Goal: Task Accomplishment & Management: Manage account settings

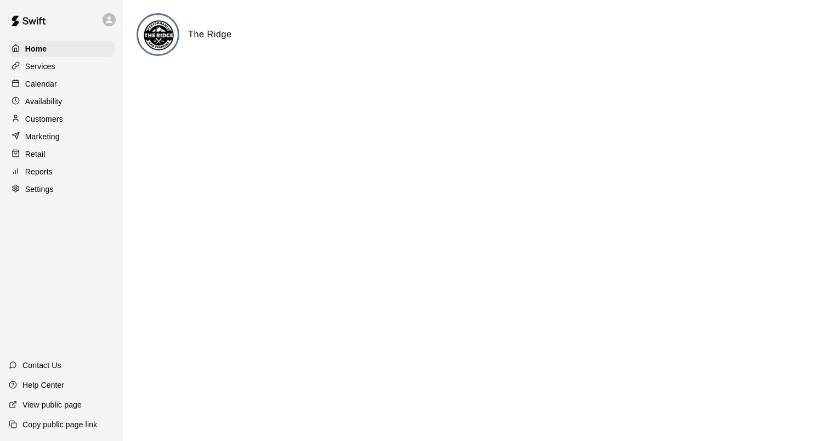
click at [38, 86] on p "Calendar" at bounding box center [41, 83] width 32 height 11
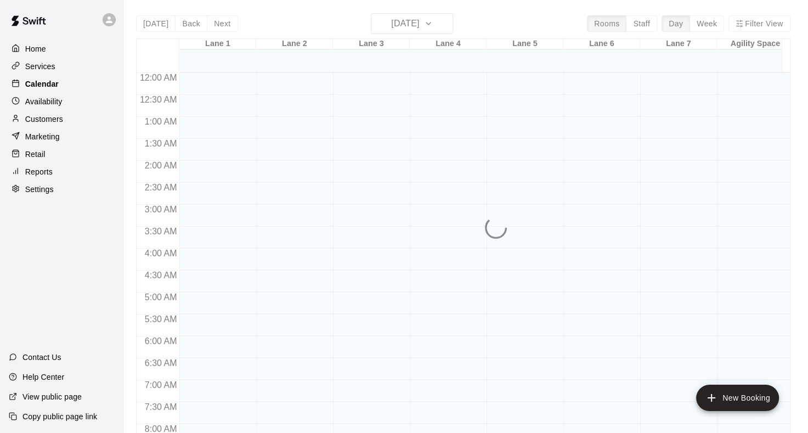
scroll to position [639, 0]
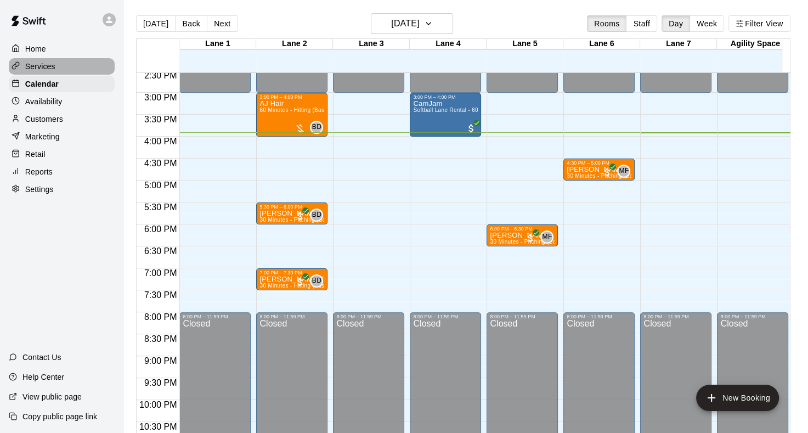
click at [66, 71] on div "Services" at bounding box center [62, 66] width 106 height 16
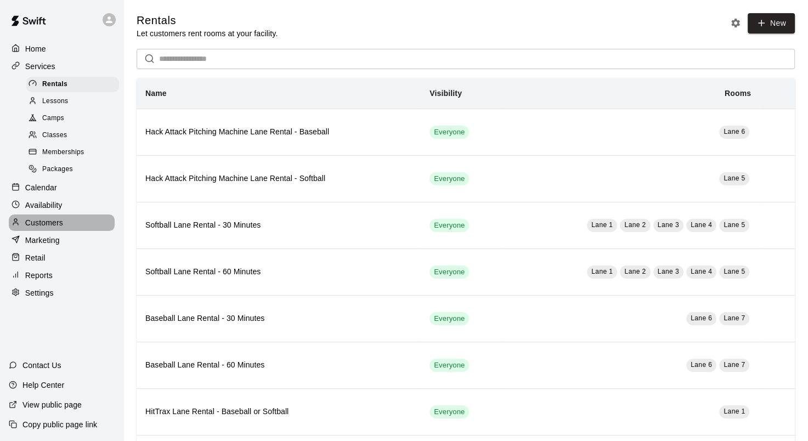
click at [68, 231] on div "Customers" at bounding box center [62, 222] width 106 height 16
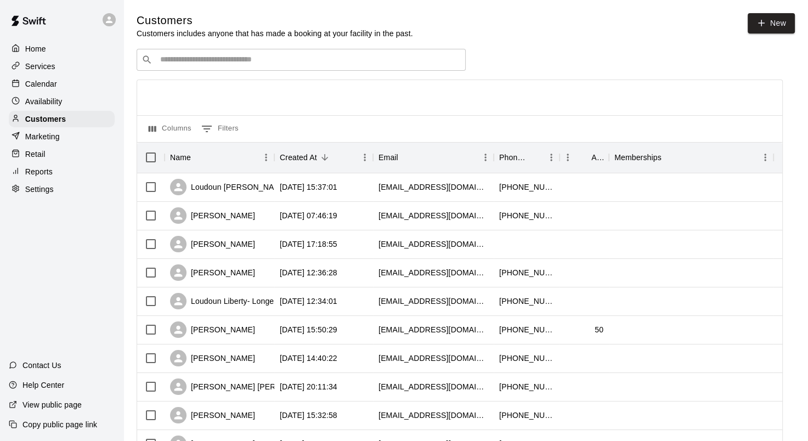
click at [48, 92] on div "Calendar" at bounding box center [62, 84] width 106 height 16
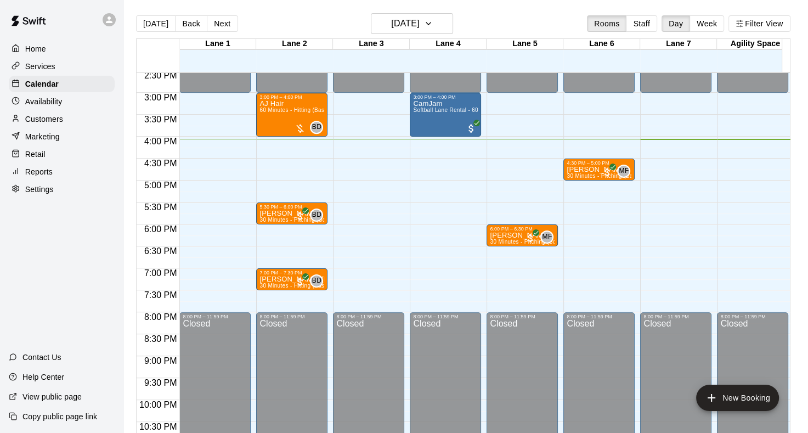
scroll to position [26, 0]
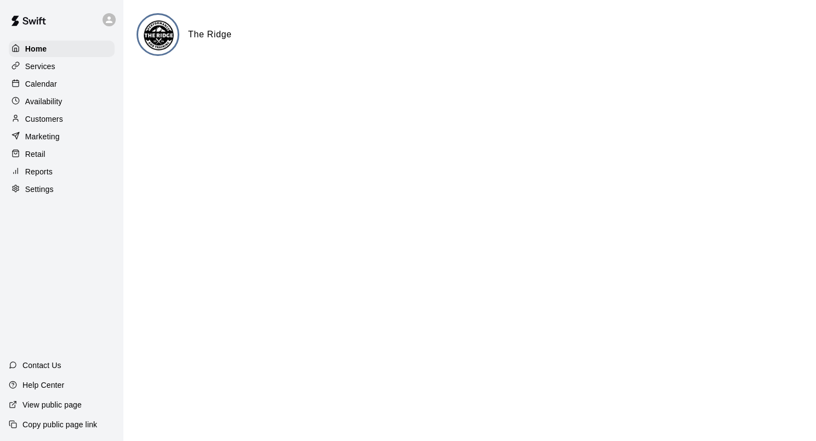
click at [70, 85] on div "Calendar" at bounding box center [62, 84] width 106 height 16
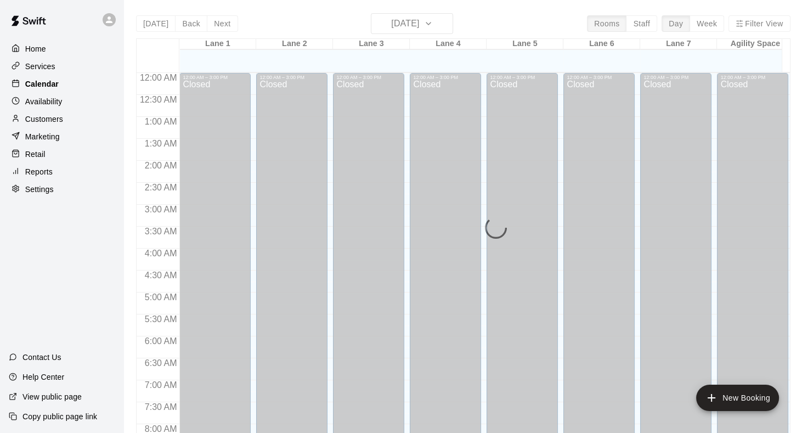
scroll to position [639, 0]
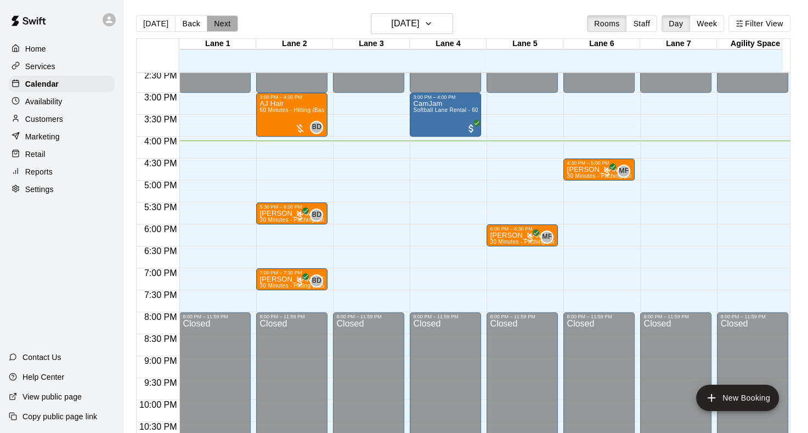
click at [223, 24] on button "Next" at bounding box center [222, 23] width 31 height 16
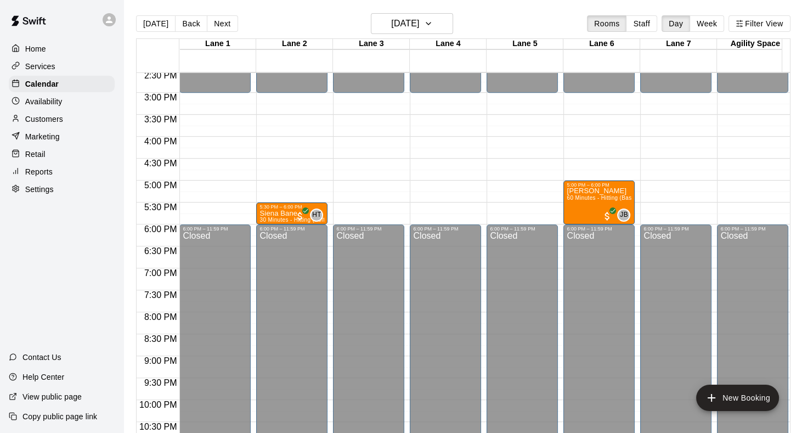
click at [51, 125] on p "Customers" at bounding box center [44, 119] width 38 height 11
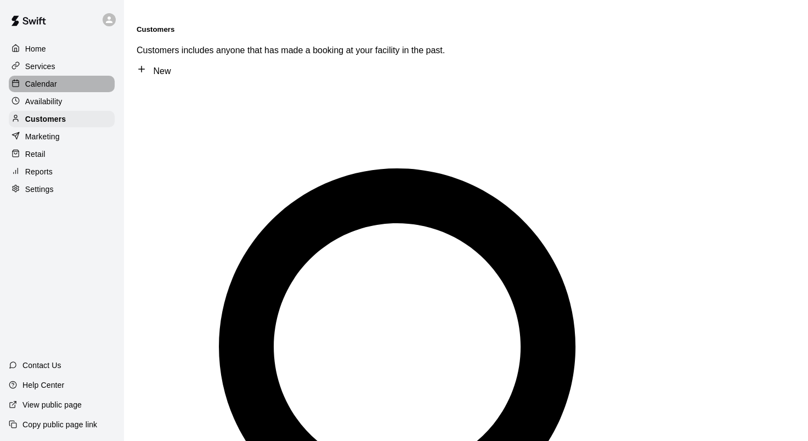
click at [57, 92] on div "Calendar" at bounding box center [62, 84] width 106 height 16
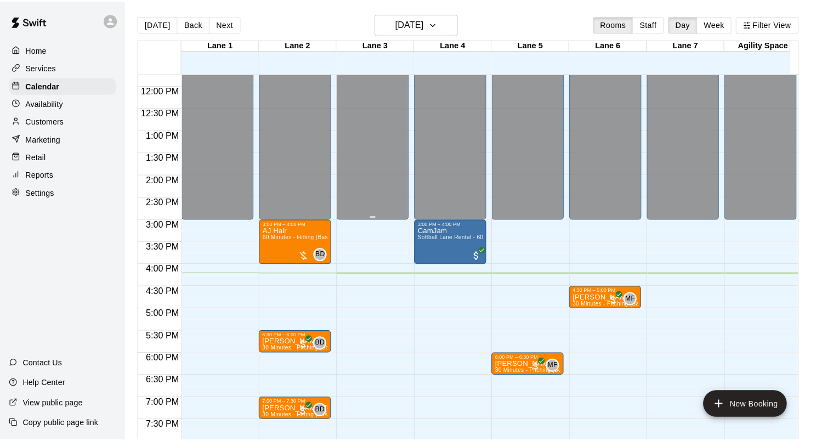
scroll to position [571, 0]
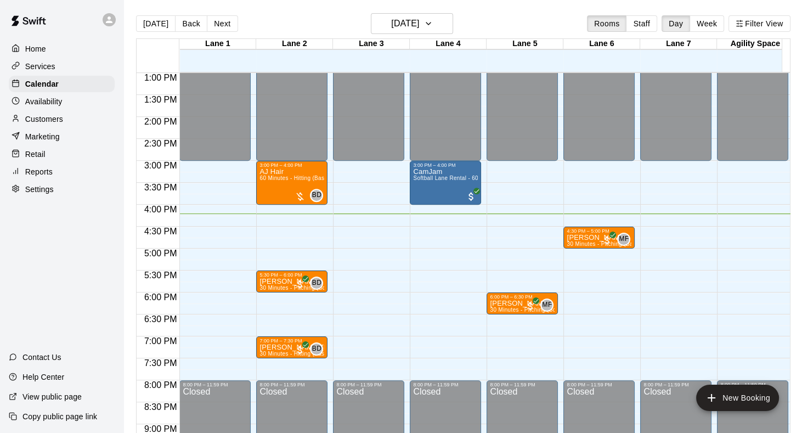
click at [57, 123] on p "Customers" at bounding box center [44, 119] width 38 height 11
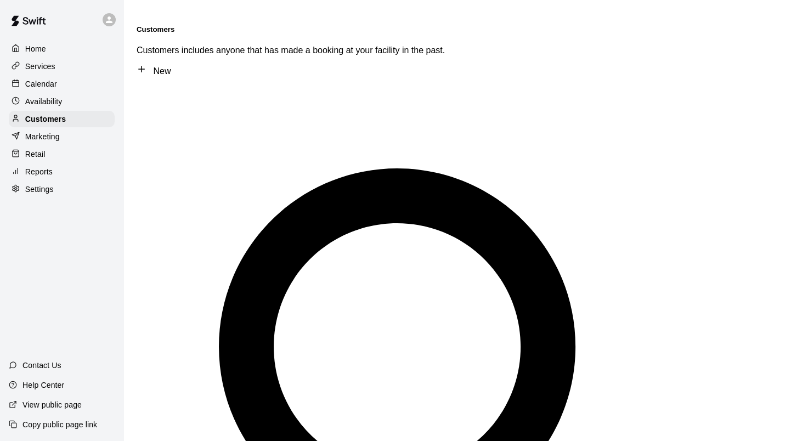
type input "****"
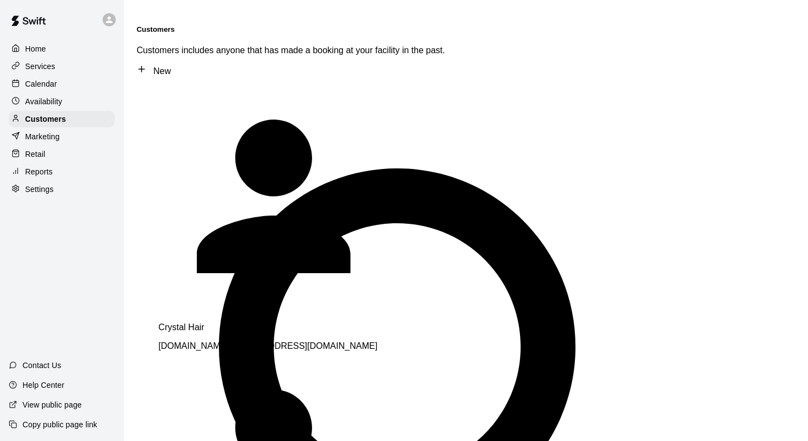
click at [218, 323] on div "Crystal Hair [DOMAIN_NAME][EMAIL_ADDRESS][DOMAIN_NAME]" at bounding box center [312, 337] width 307 height 29
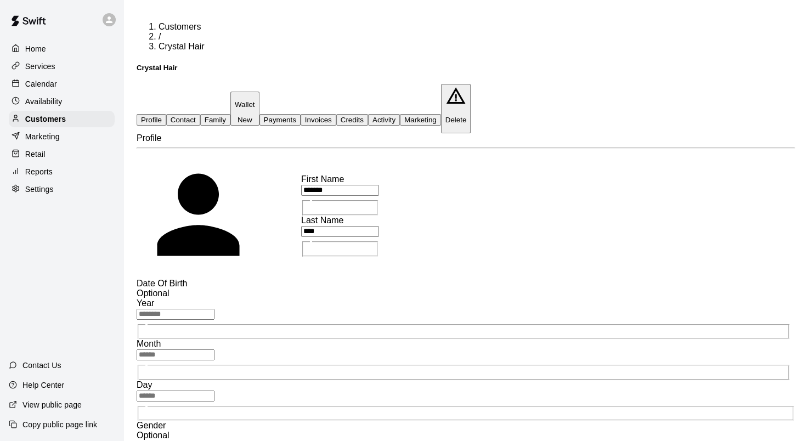
click at [301, 114] on button "Payments" at bounding box center [279, 120] width 41 height 12
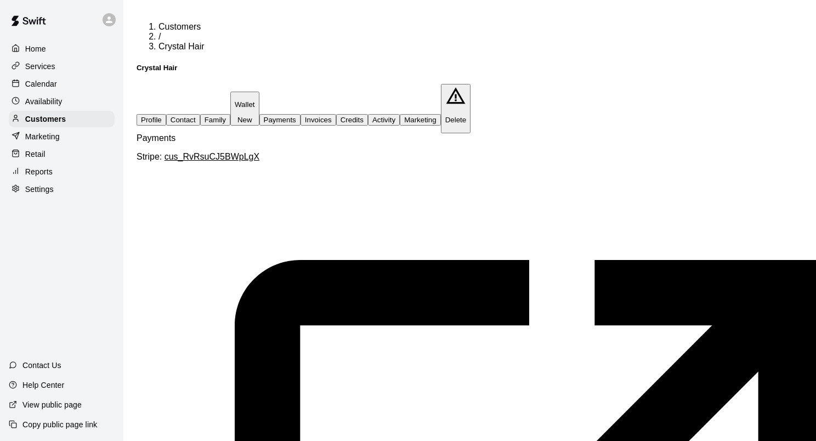
scroll to position [153, 0]
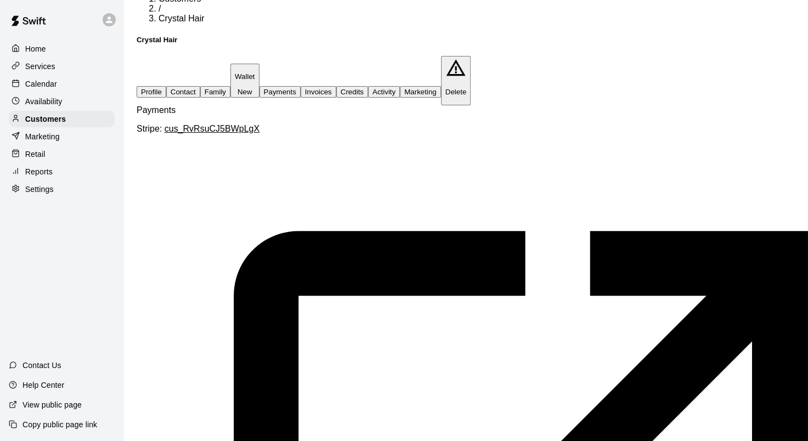
scroll to position [55, 0]
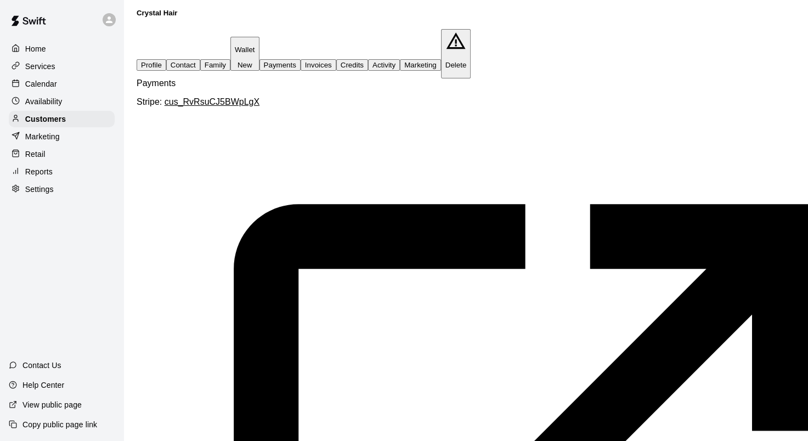
click at [60, 91] on div "Calendar" at bounding box center [62, 84] width 106 height 16
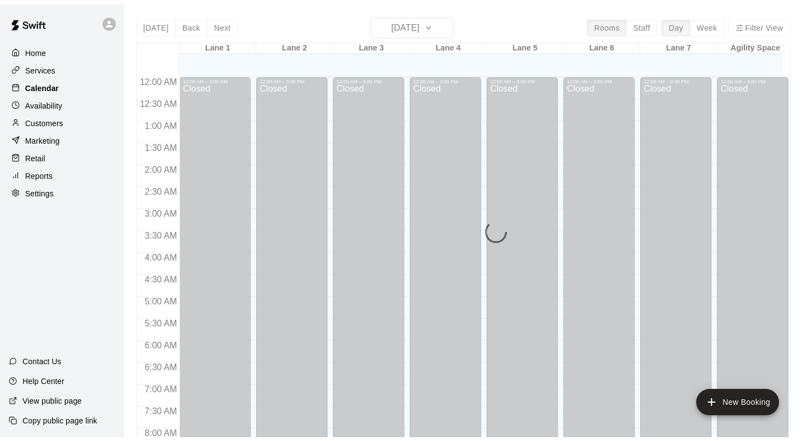
scroll to position [639, 0]
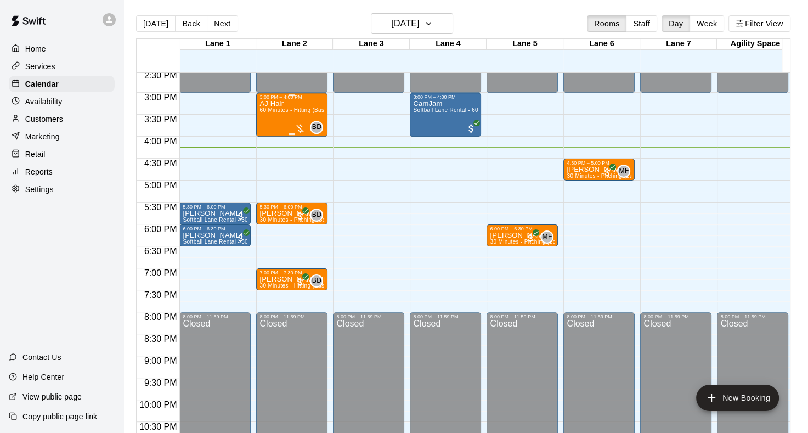
click at [283, 112] on span "60 Minutes - Hitting (Baseball)" at bounding box center [298, 110] width 79 height 6
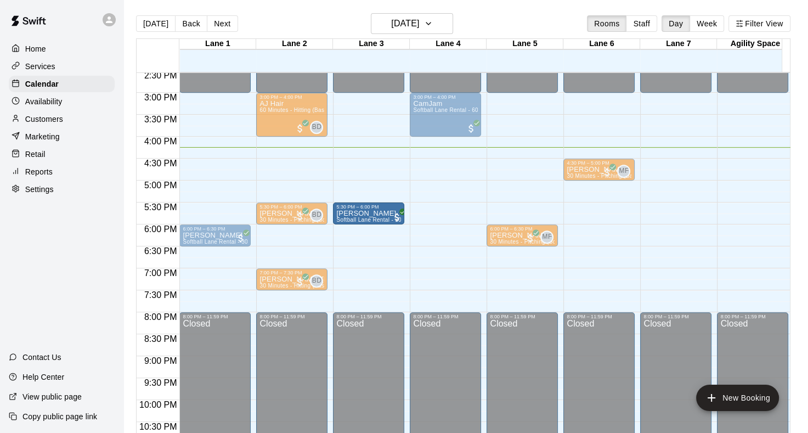
drag, startPoint x: 222, startPoint y: 212, endPoint x: 333, endPoint y: 215, distance: 110.9
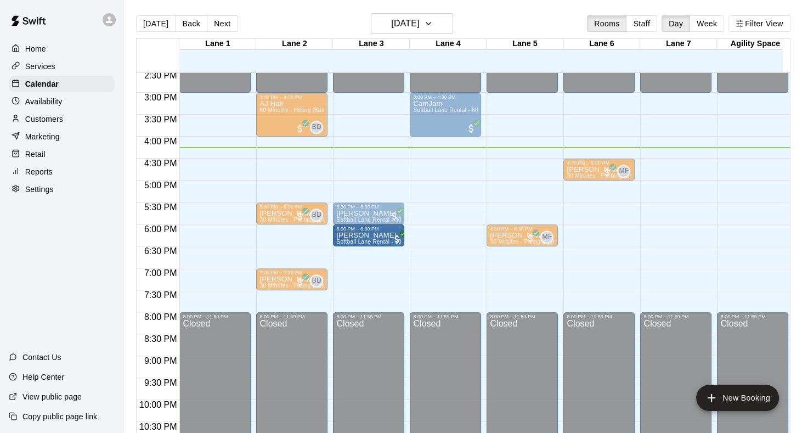
drag, startPoint x: 209, startPoint y: 236, endPoint x: 359, endPoint y: 244, distance: 150.5
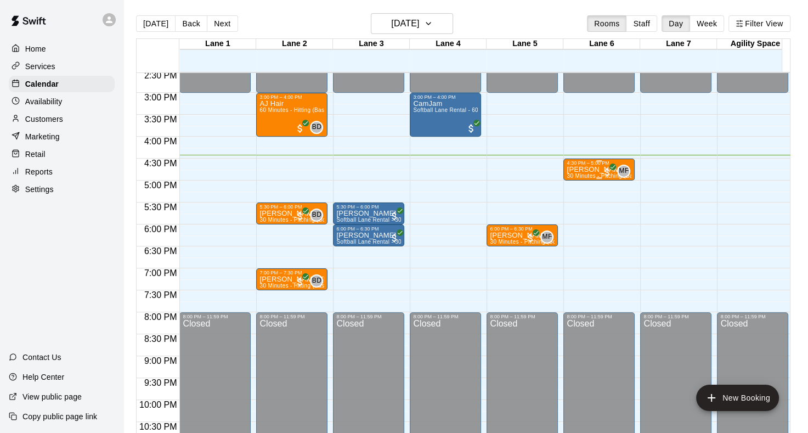
click at [601, 163] on div "4:30 PM – 5:00 PM" at bounding box center [599, 162] width 65 height 5
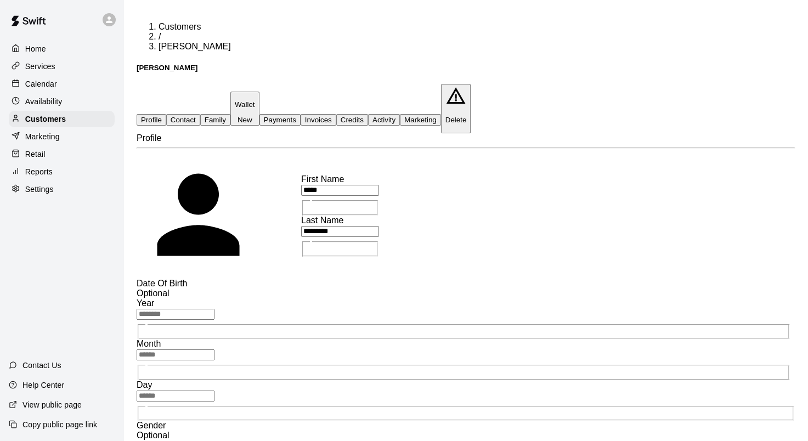
click at [230, 114] on button "Family" at bounding box center [215, 120] width 30 height 12
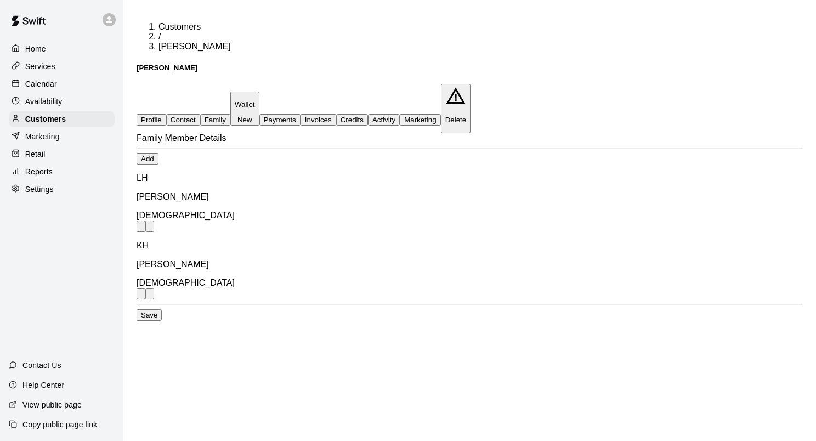
click at [400, 114] on button "Activity" at bounding box center [384, 120] width 32 height 12
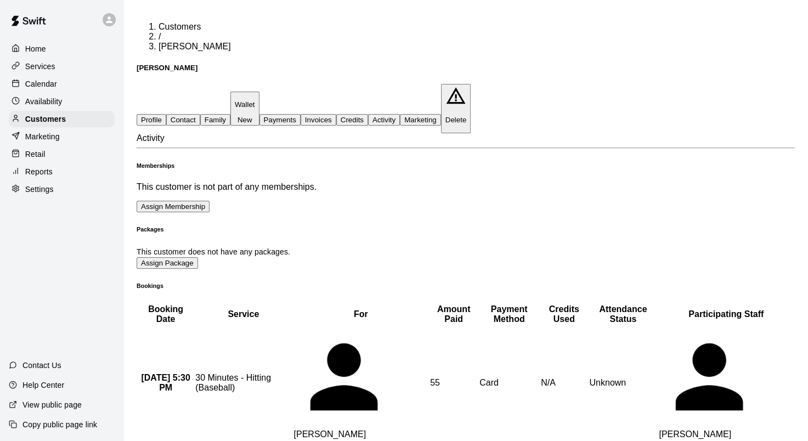
click at [230, 114] on button "Family" at bounding box center [215, 120] width 30 height 12
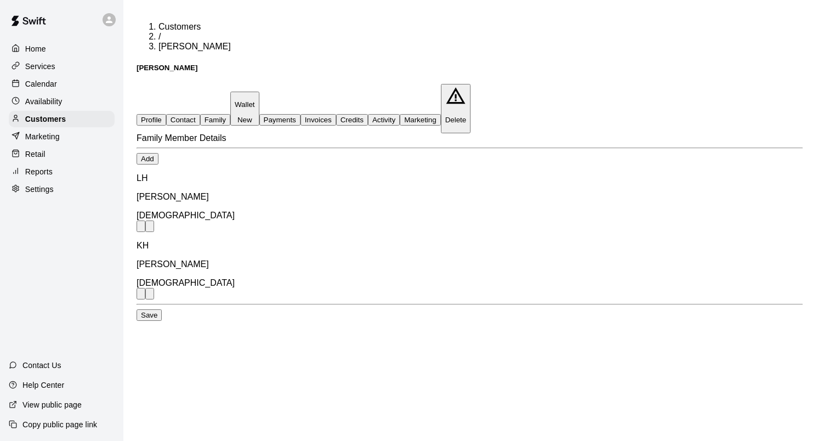
click at [53, 88] on p "Calendar" at bounding box center [41, 83] width 32 height 11
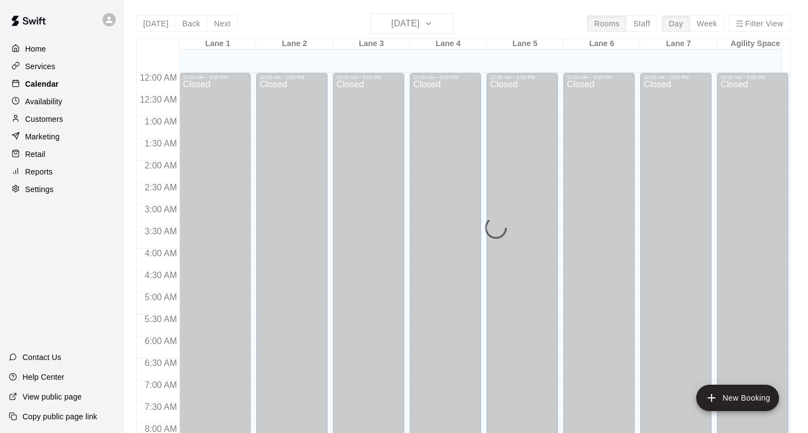
scroll to position [639, 0]
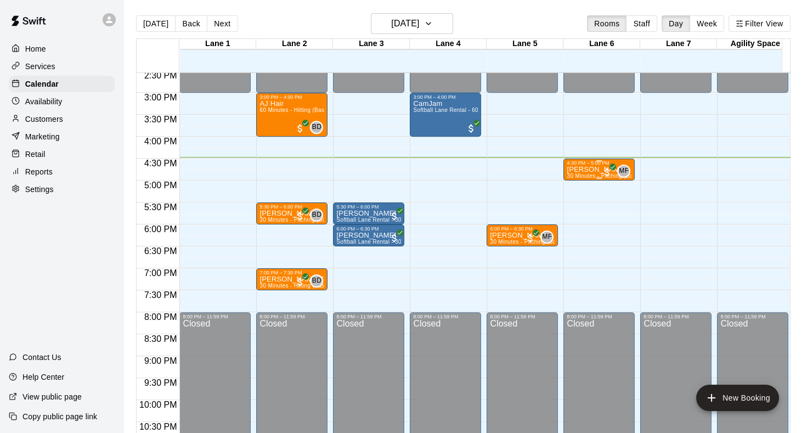
click at [579, 170] on p "[PERSON_NAME]" at bounding box center [599, 170] width 65 height 0
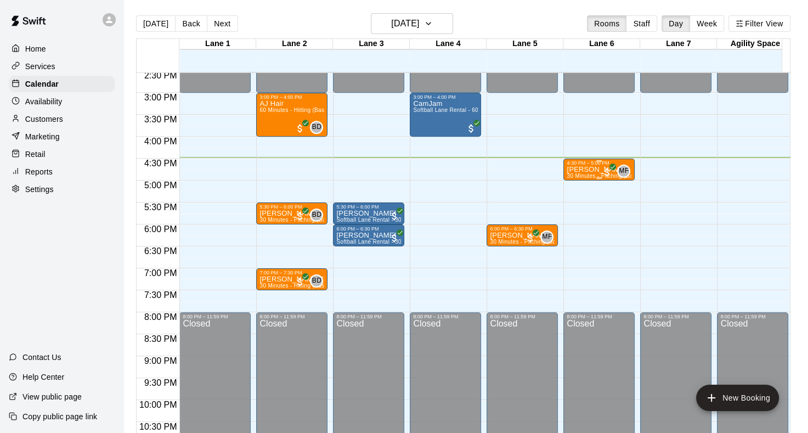
click at [582, 174] on span "30 Minutes - Pitching (Baseball)" at bounding box center [608, 176] width 83 height 6
